Goal: Task Accomplishment & Management: Manage account settings

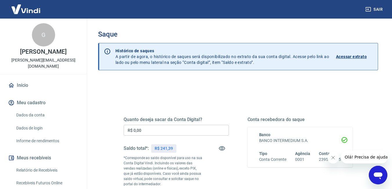
click at [144, 131] on input "R$ 0,00" at bounding box center [176, 130] width 105 height 11
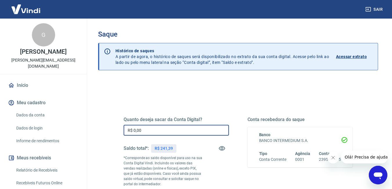
click at [144, 131] on input "R$ 0,00" at bounding box center [176, 130] width 105 height 11
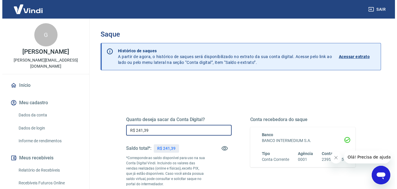
scroll to position [103, 0]
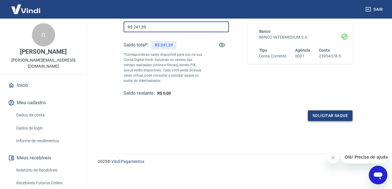
type input "R$ 241,39"
click at [338, 118] on button "Solicitar saque" at bounding box center [330, 115] width 45 height 11
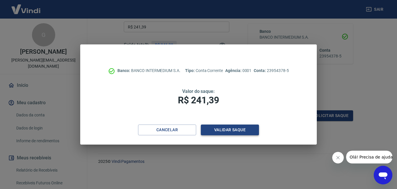
click at [239, 132] on button "Validar saque" at bounding box center [230, 130] width 58 height 11
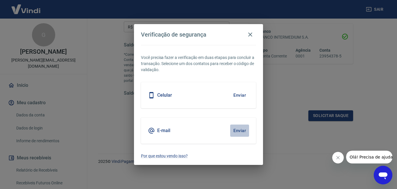
click at [236, 130] on button "Enviar" at bounding box center [239, 131] width 19 height 12
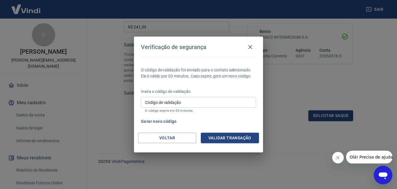
click at [241, 105] on input "Código de validação" at bounding box center [198, 102] width 115 height 11
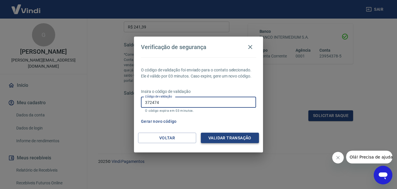
type input "372474"
click at [238, 139] on button "Validar transação" at bounding box center [230, 138] width 58 height 11
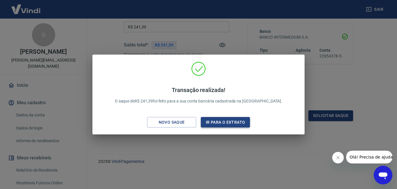
click at [209, 126] on button "Ir para o extrato" at bounding box center [225, 122] width 49 height 11
